Goal: Task Accomplishment & Management: Use online tool/utility

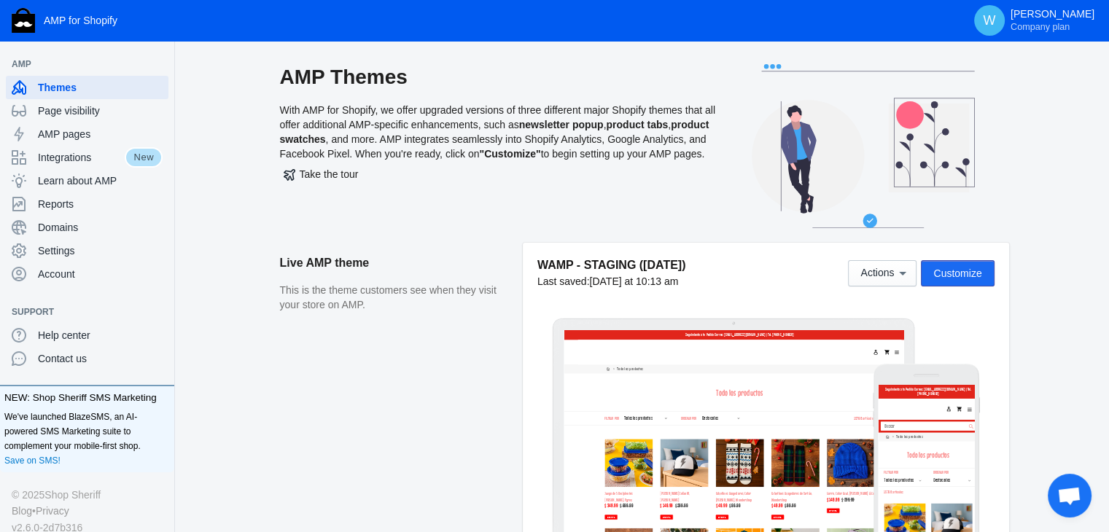
click at [962, 272] on span "Customize" at bounding box center [957, 274] width 48 height 12
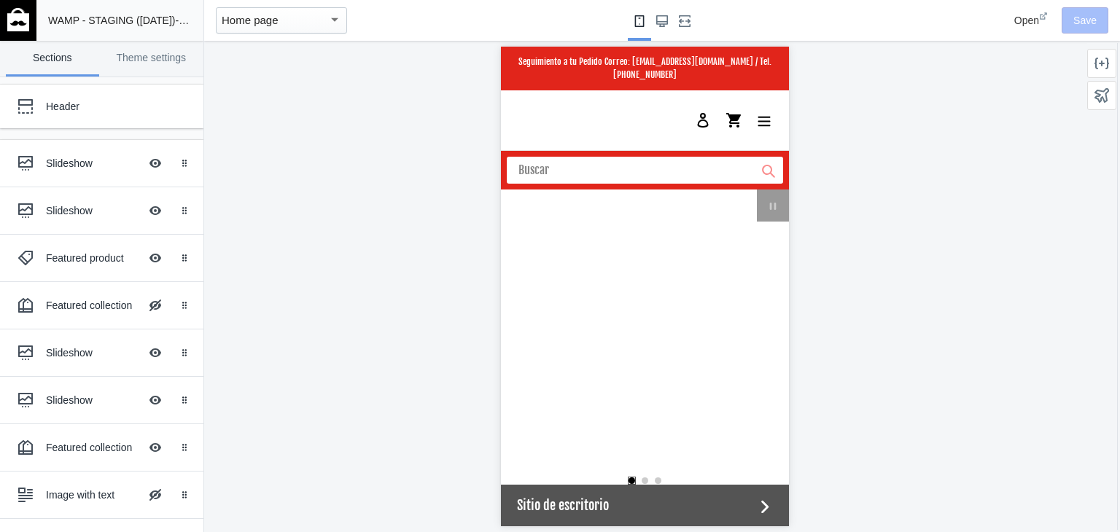
scroll to position [0, 554]
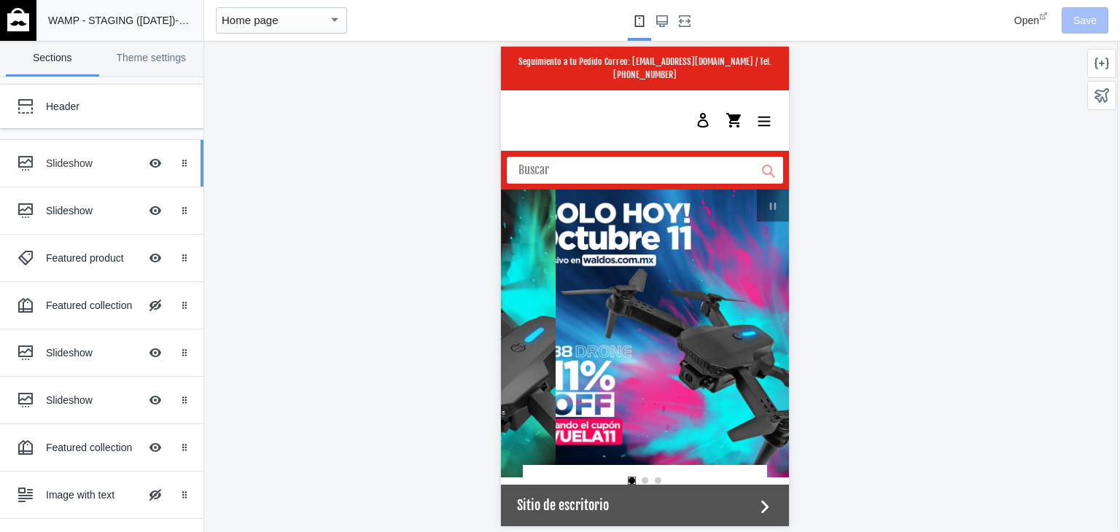
click at [24, 154] on div at bounding box center [25, 163] width 29 height 29
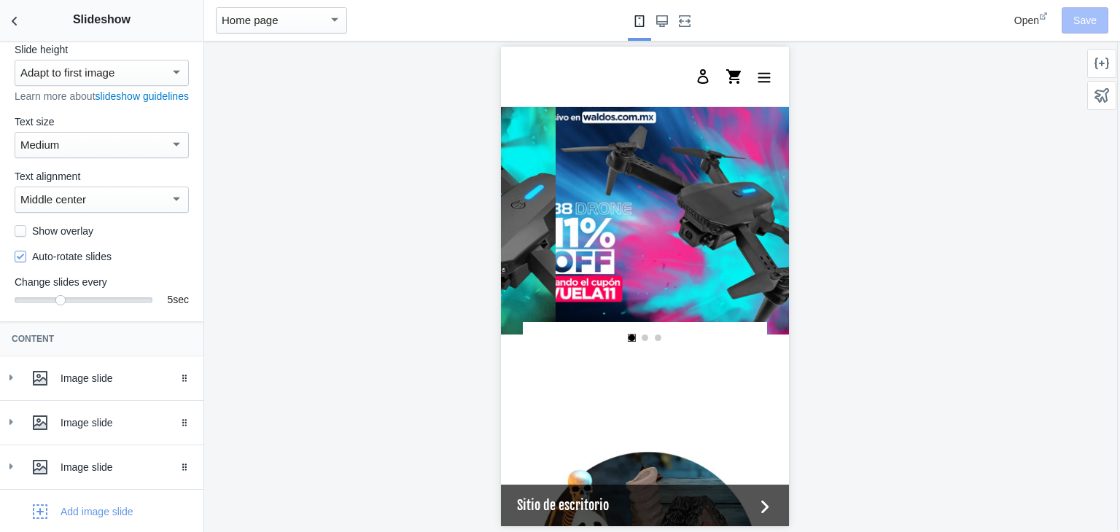
scroll to position [135, 0]
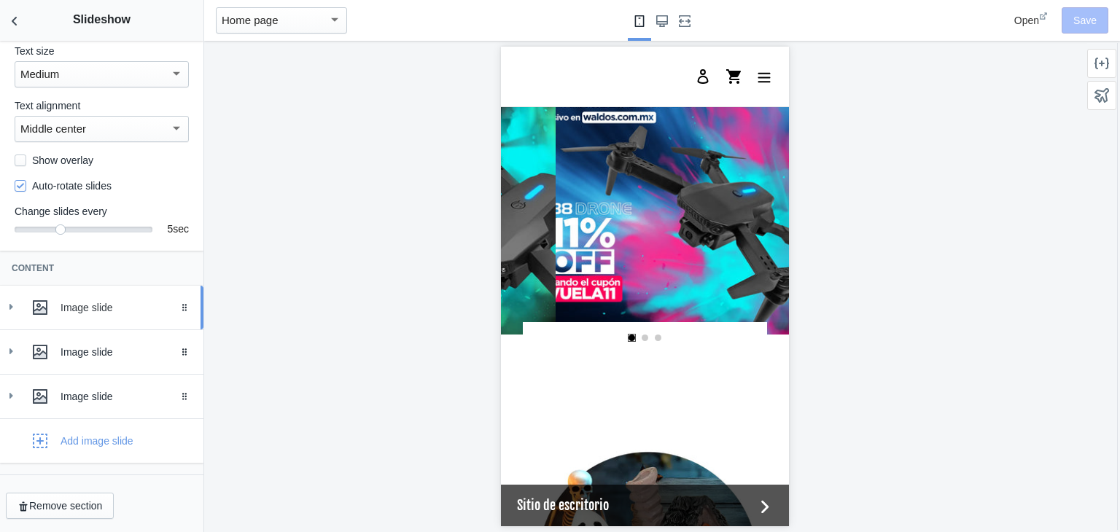
click at [4, 304] on icon at bounding box center [11, 307] width 15 height 15
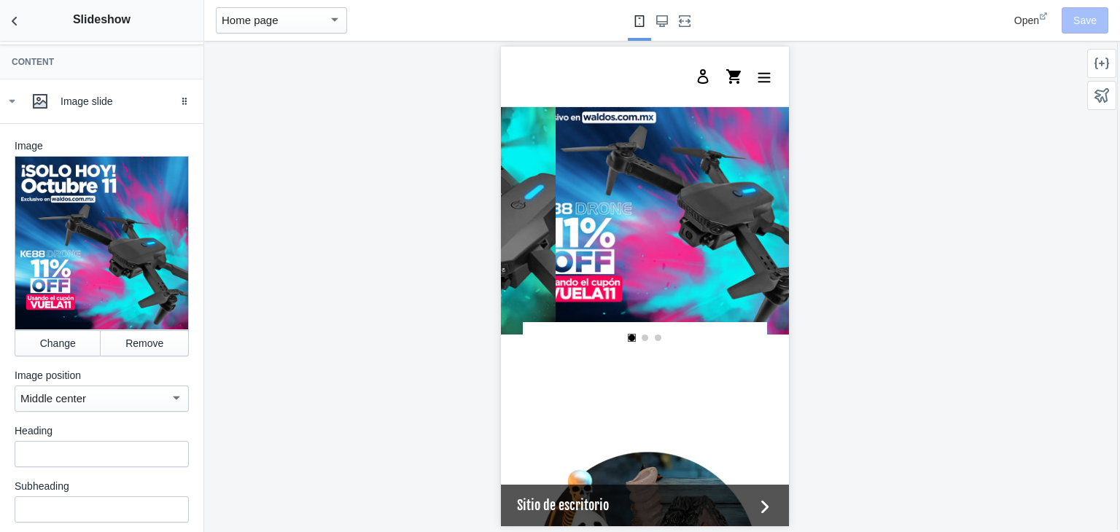
scroll to position [365, 0]
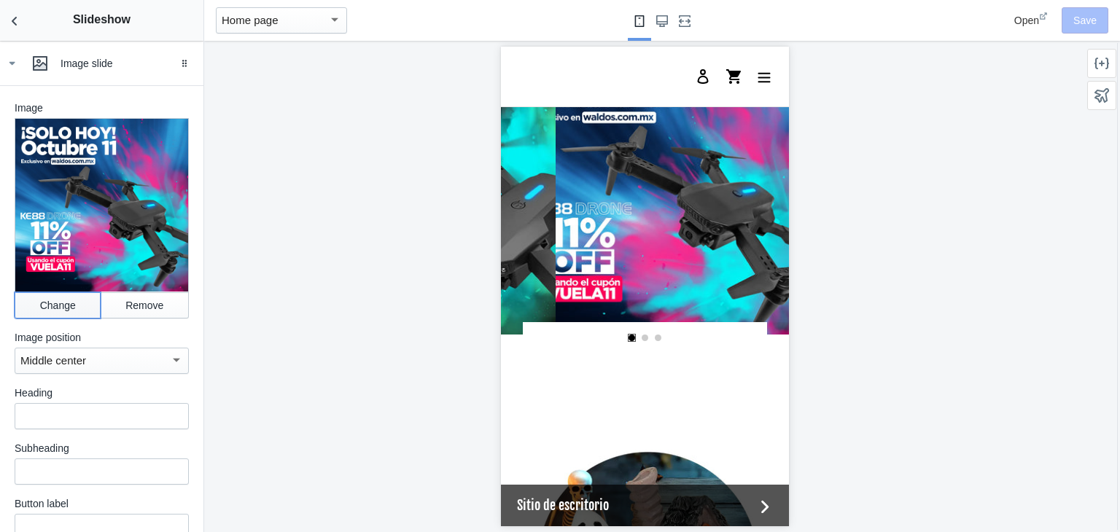
click at [44, 314] on button "Change" at bounding box center [58, 305] width 86 height 26
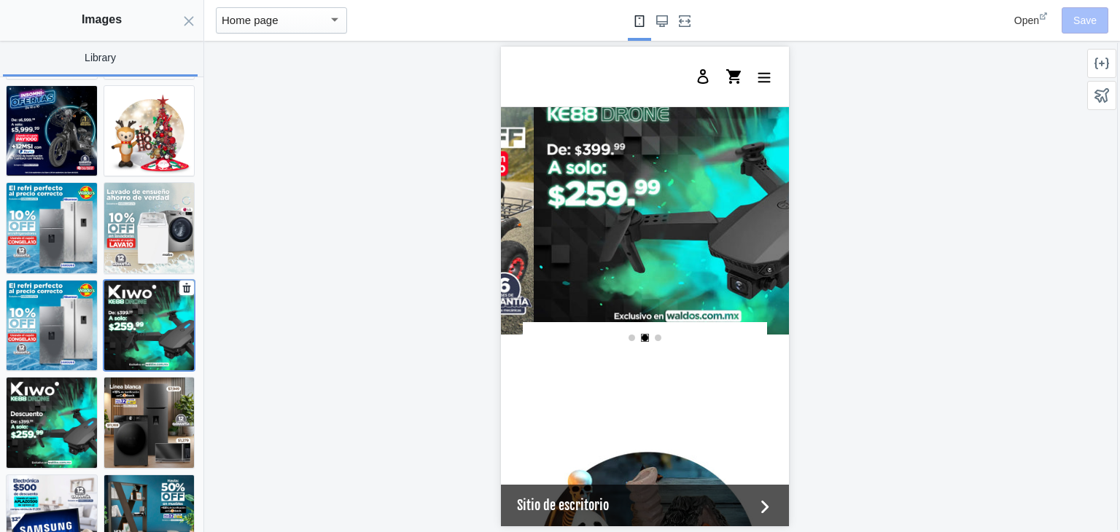
scroll to position [0, 554]
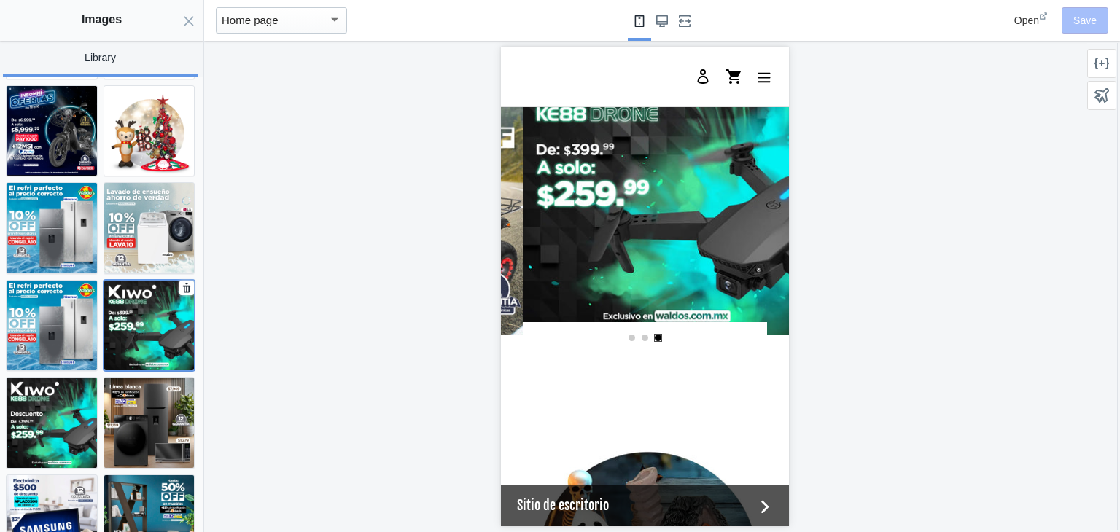
click at [160, 281] on img at bounding box center [149, 326] width 90 height 90
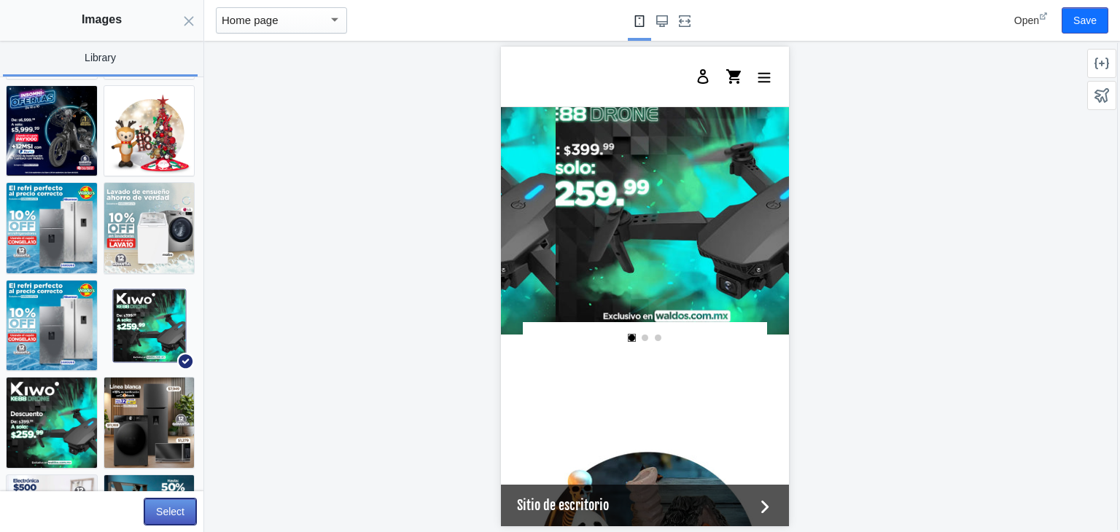
click at [159, 515] on button "Select" at bounding box center [170, 512] width 52 height 26
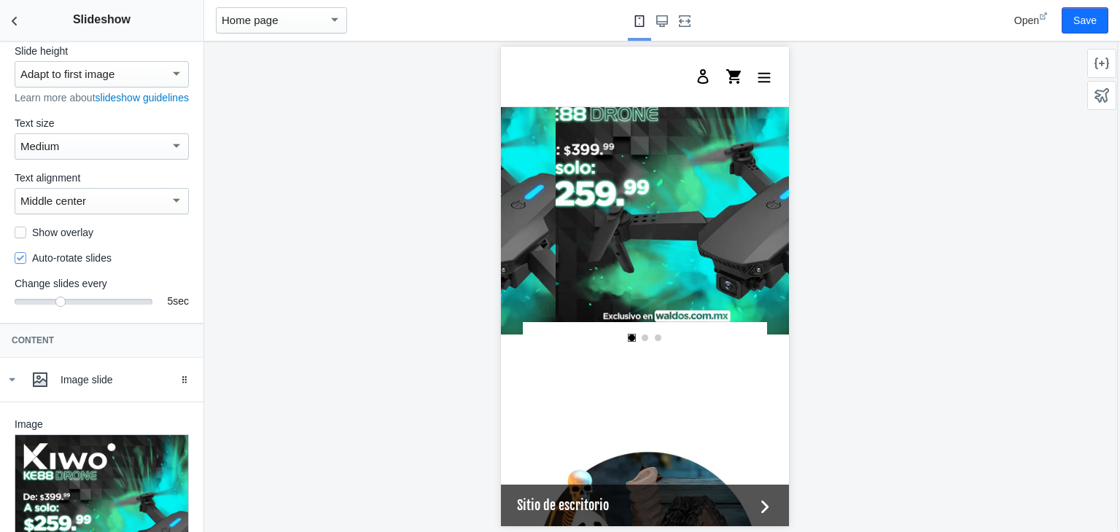
scroll to position [0, 0]
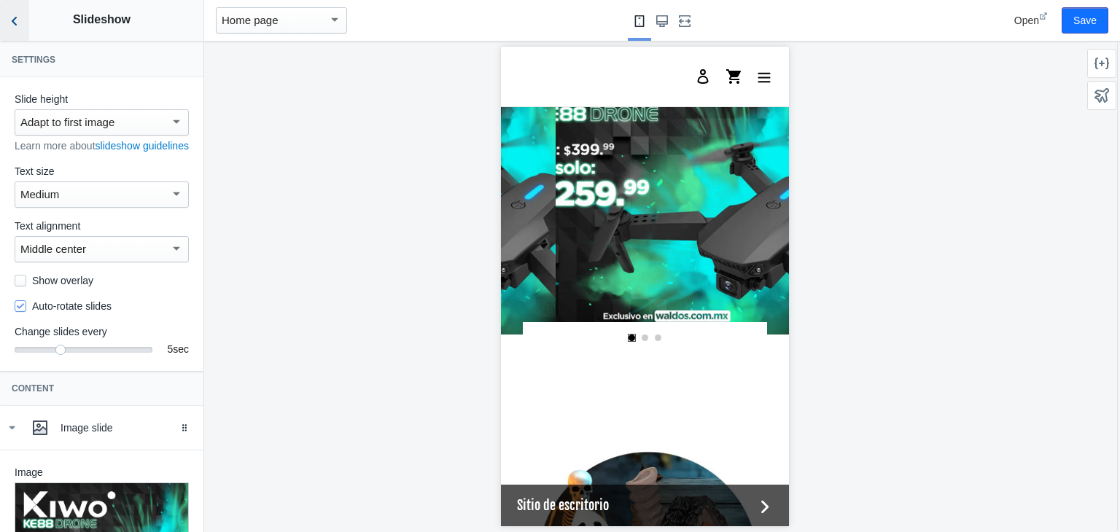
click at [14, 15] on icon "Back to sections" at bounding box center [14, 21] width 15 height 15
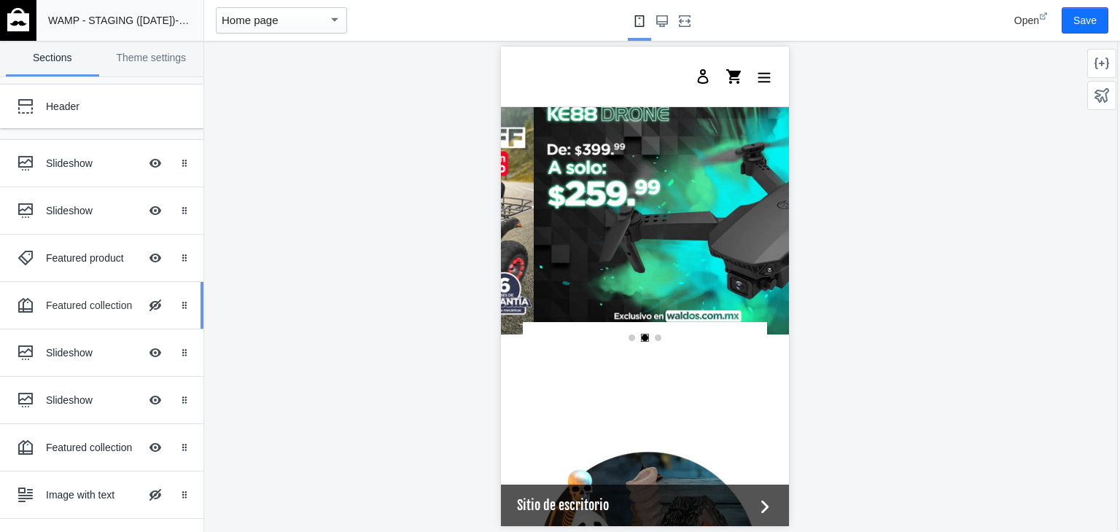
scroll to position [0, 554]
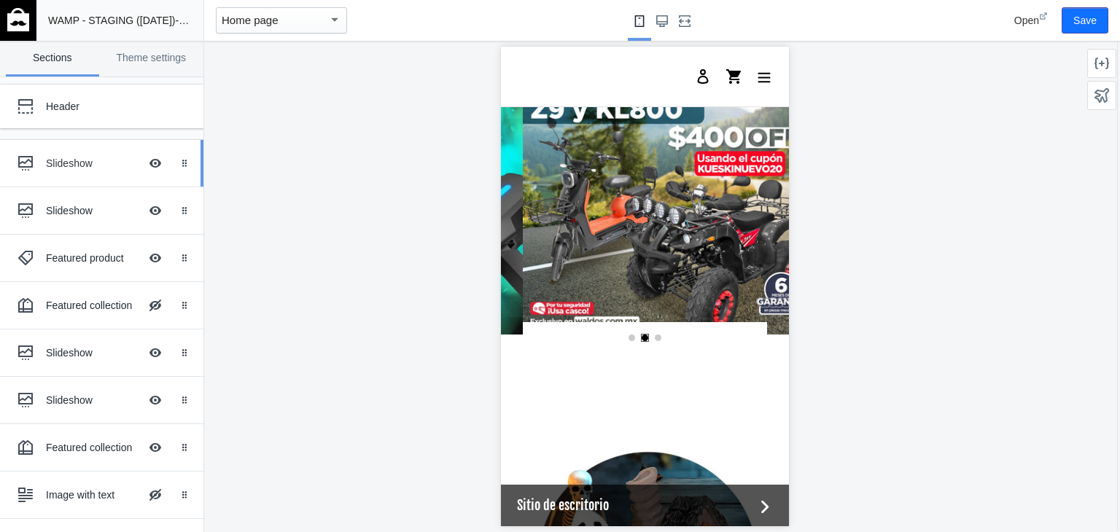
click at [66, 163] on div "Slideshow" at bounding box center [92, 163] width 93 height 15
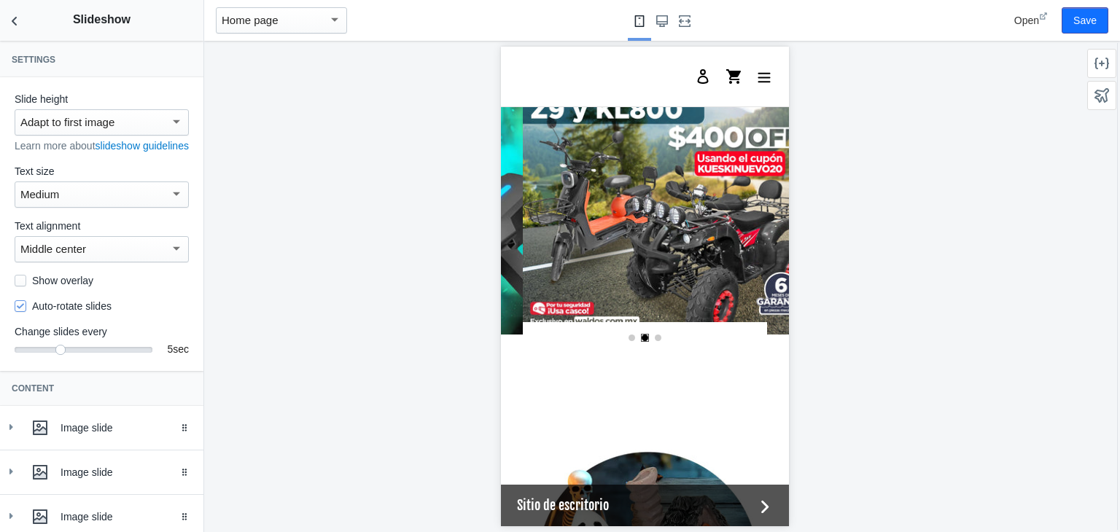
scroll to position [135, 0]
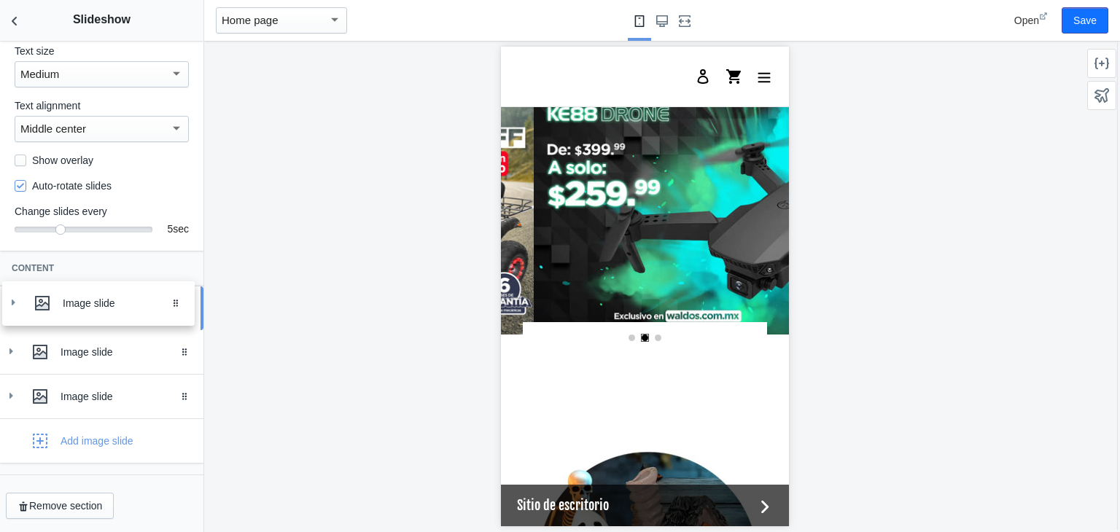
drag, startPoint x: 169, startPoint y: 356, endPoint x: 171, endPoint y: 306, distance: 50.4
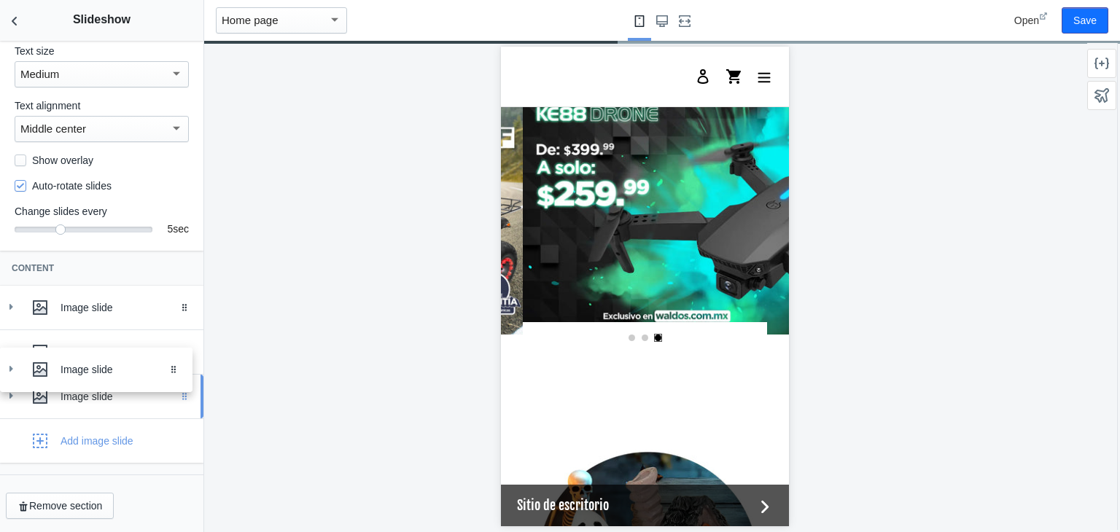
drag, startPoint x: 170, startPoint y: 409, endPoint x: 169, endPoint y: 359, distance: 49.6
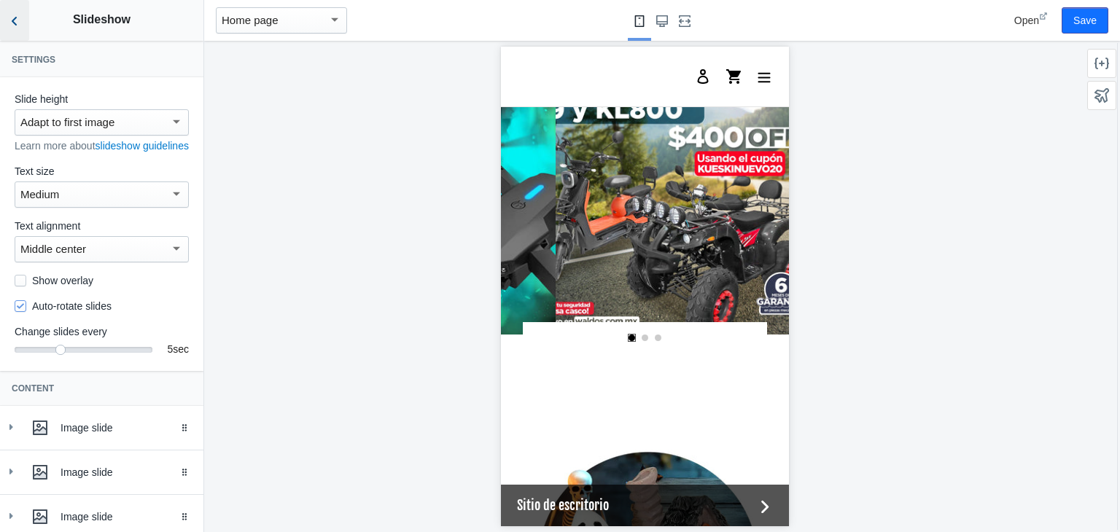
click at [9, 27] on icon "Back to sections" at bounding box center [14, 21] width 15 height 15
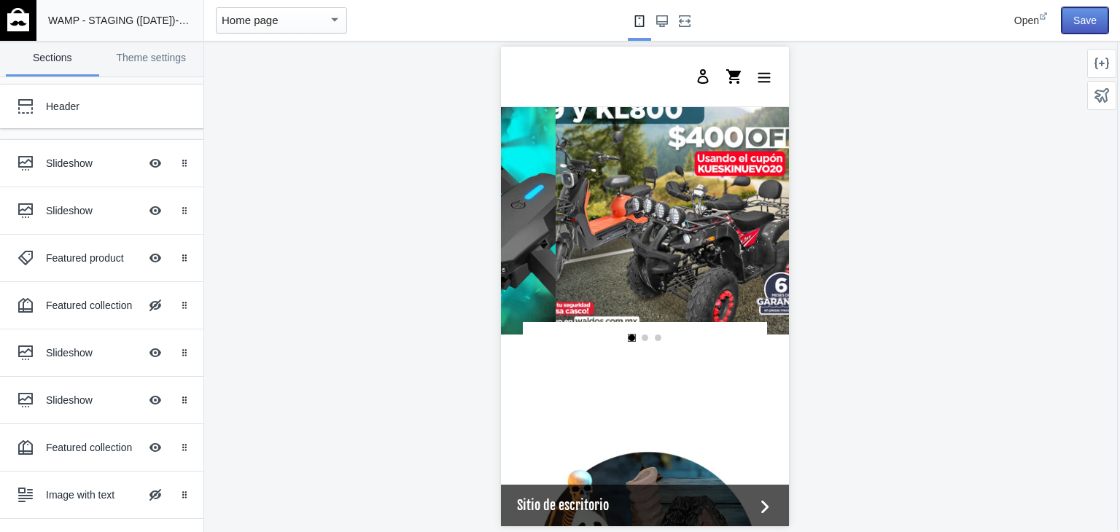
click at [1102, 23] on button "Save" at bounding box center [1085, 20] width 47 height 26
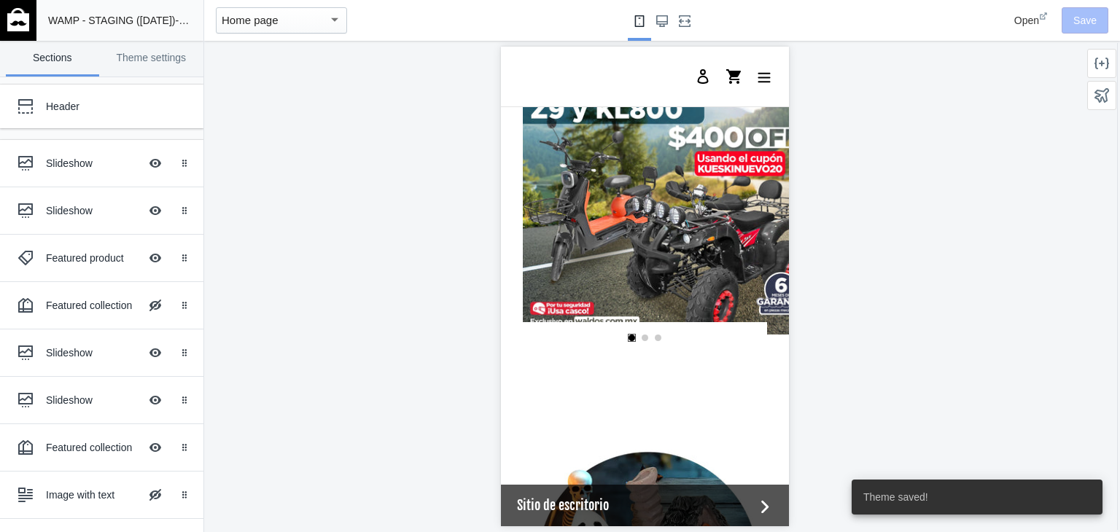
click at [29, 18] on link at bounding box center [18, 20] width 36 height 41
